Goal: Check status: Check status

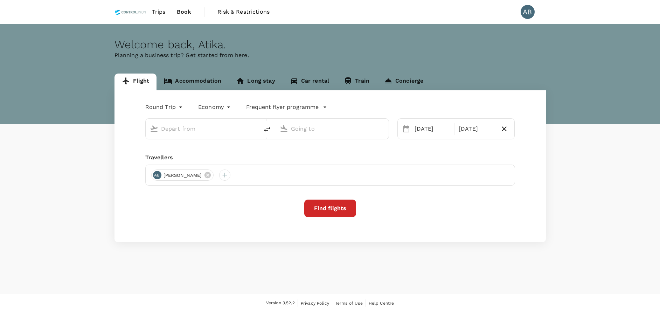
type input "Kuala Lumpur Intl ([GEOGRAPHIC_DATA])"
type input "Bintulu (BTU)"
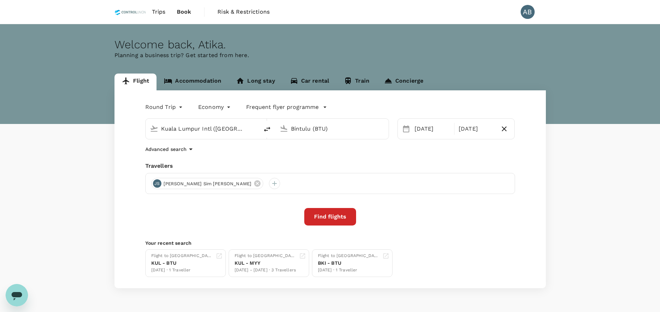
click at [166, 10] on link "Trips" at bounding box center [158, 12] width 25 height 24
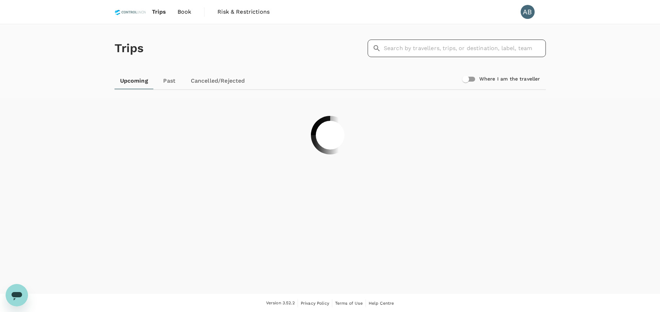
click at [404, 47] on input "text" at bounding box center [465, 49] width 162 height 18
type input "ali"
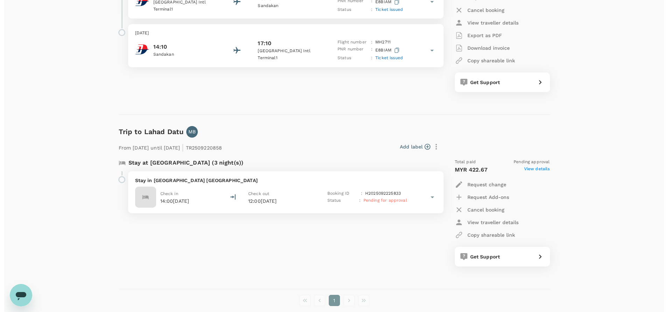
scroll to position [811, 0]
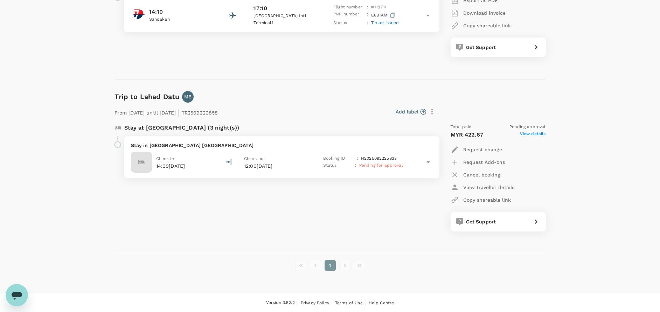
click at [248, 223] on div "Stay at [GEOGRAPHIC_DATA] (3 night(s)) Stay in [GEOGRAPHIC_DATA] [GEOGRAPHIC_DA…" at bounding box center [273, 177] width 328 height 119
click at [305, 195] on div "Stay at [GEOGRAPHIC_DATA] (3 night(s)) Stay in [GEOGRAPHIC_DATA] [GEOGRAPHIC_DA…" at bounding box center [273, 177] width 328 height 119
click at [486, 184] on p "View traveller details" at bounding box center [488, 187] width 51 height 7
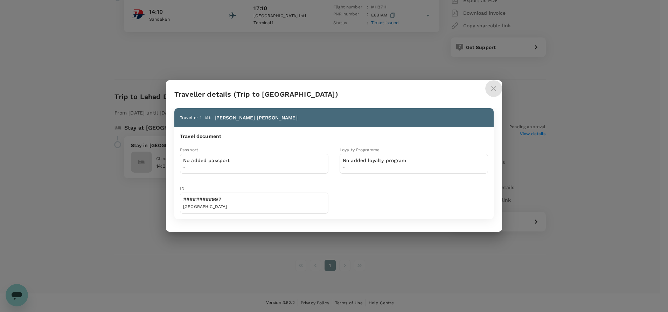
click at [494, 87] on icon "close" at bounding box center [493, 88] width 8 height 8
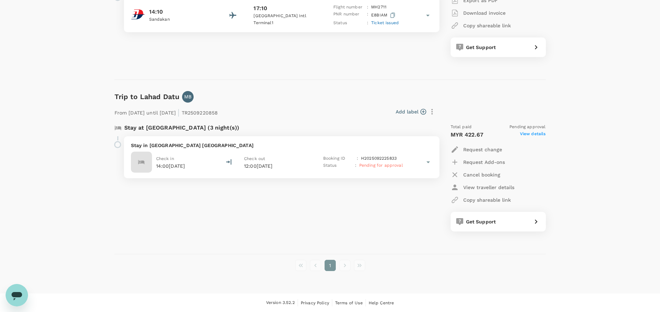
click at [530, 132] on span "View details" at bounding box center [533, 135] width 26 height 8
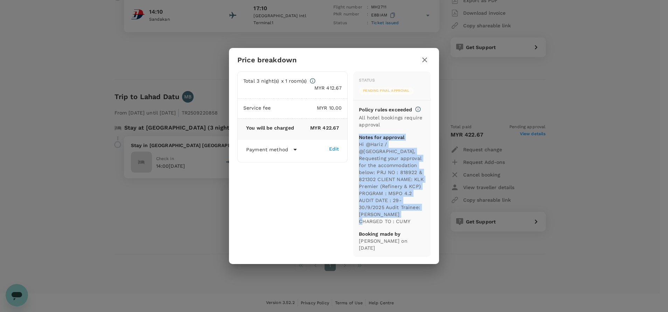
drag, startPoint x: 418, startPoint y: 219, endPoint x: 356, endPoint y: 141, distance: 99.4
click at [356, 141] on div "Status Pending final approval Policy rules exceeded All hotel bookings require …" at bounding box center [391, 164] width 77 height 186
copy div "Notes for approval Hi @Hariz / @[GEOGRAPHIC_DATA], Requesting your approval for…"
